Goal: Navigation & Orientation: Find specific page/section

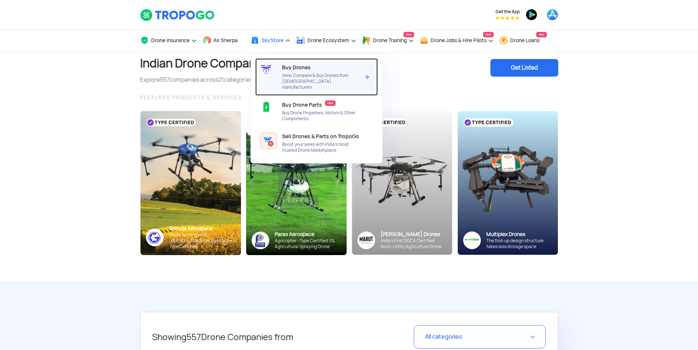
click at [291, 77] on span "View, Compare & Buy Drones from [DEMOGRAPHIC_DATA] manufacturers" at bounding box center [320, 82] width 77 height 18
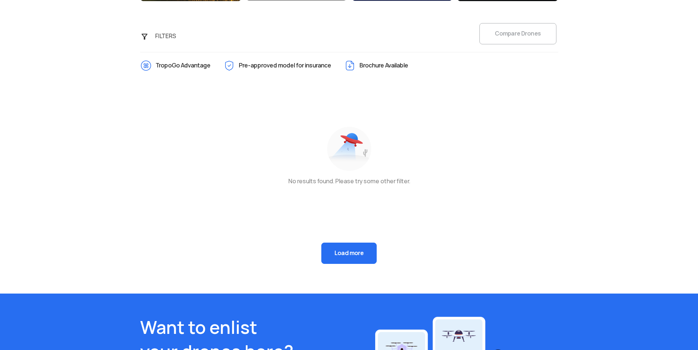
scroll to position [299, 0]
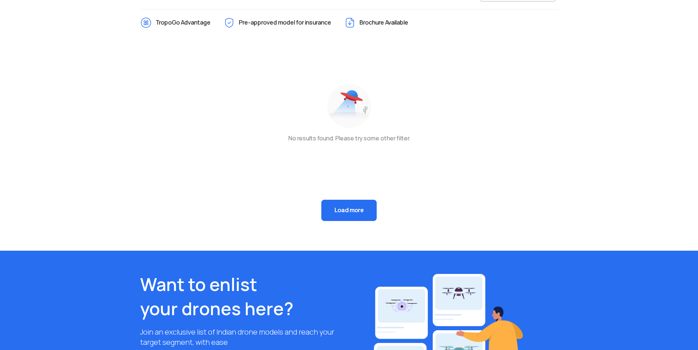
click at [343, 213] on button "Load more" at bounding box center [348, 210] width 55 height 21
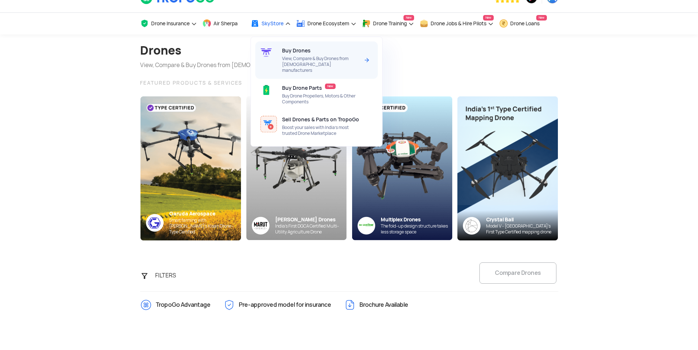
scroll to position [0, 0]
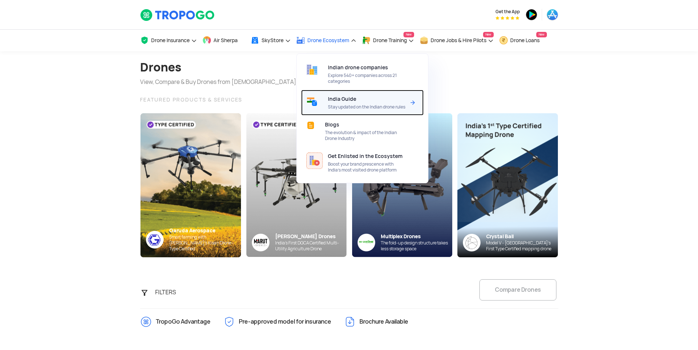
click at [332, 96] on span "India Guide" at bounding box center [342, 99] width 28 height 6
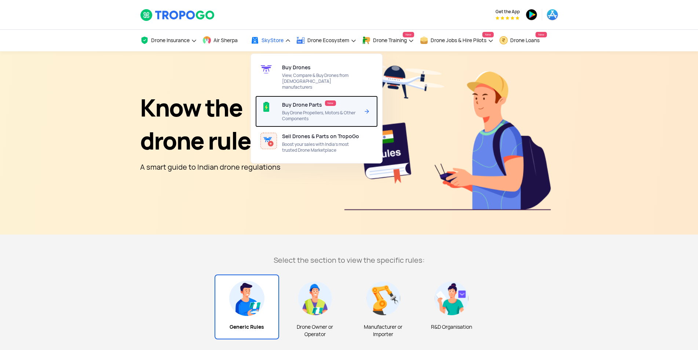
click at [298, 103] on div "Buy Drone Parts New Buy Drone Propellers, Motors & Other Components" at bounding box center [322, 112] width 80 height 32
